Goal: Find specific page/section: Find specific page/section

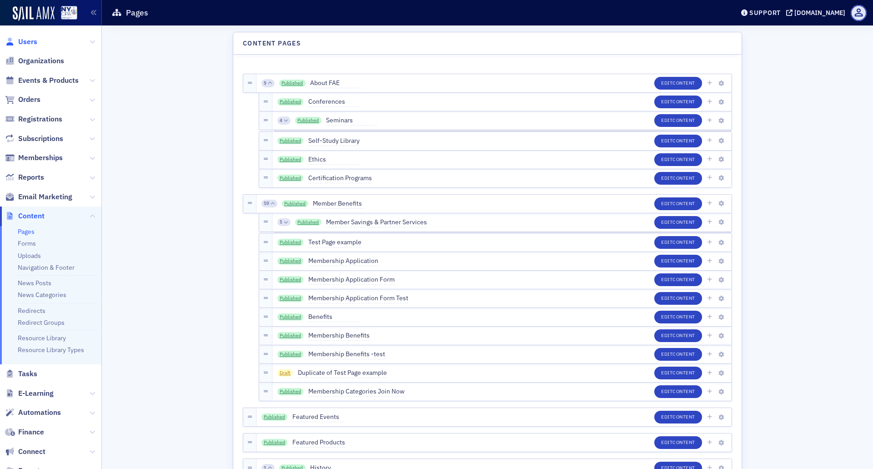
click at [30, 42] on span "Users" at bounding box center [27, 42] width 19 height 10
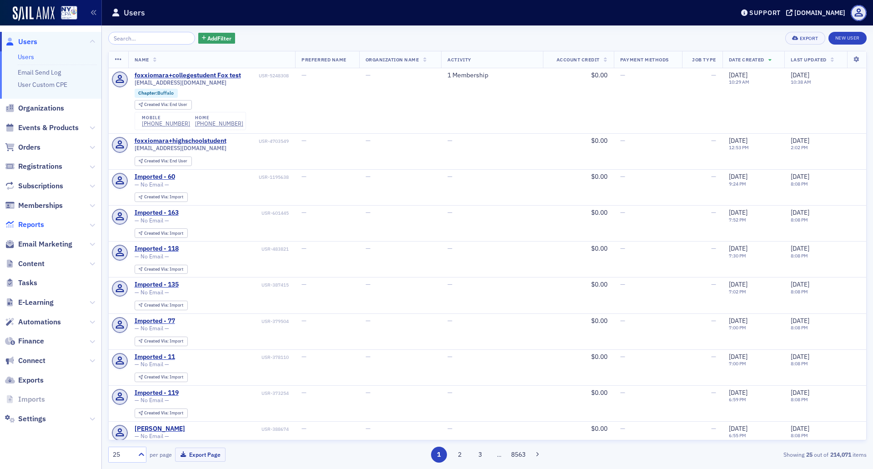
click at [38, 227] on span "Reports" at bounding box center [31, 225] width 26 height 10
